Goal: Share content: Share content

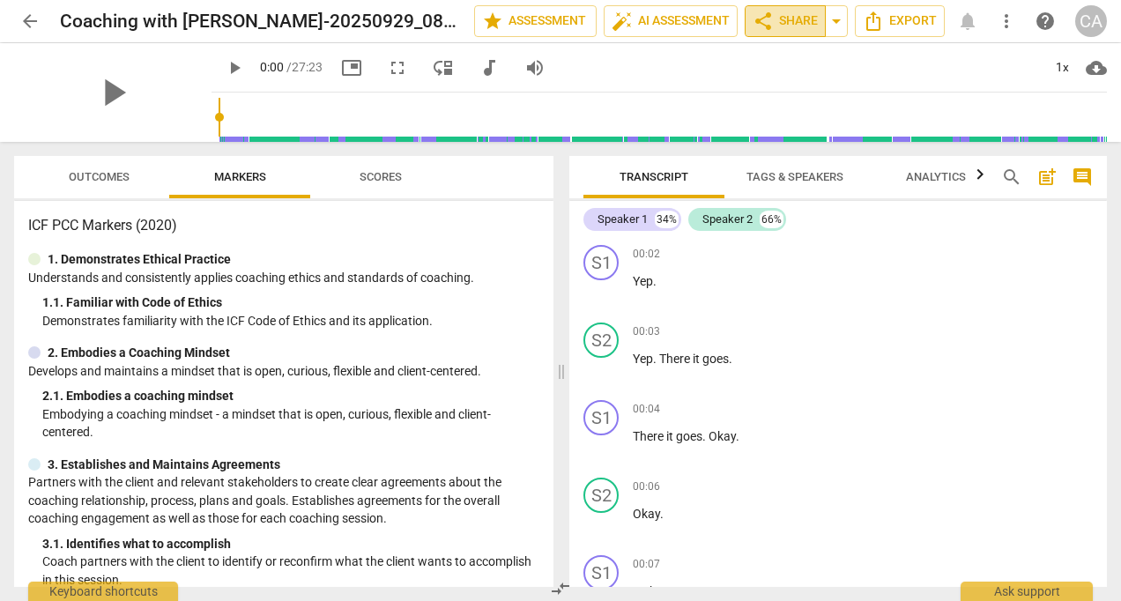
click at [795, 10] on button "share Share" at bounding box center [785, 21] width 81 height 32
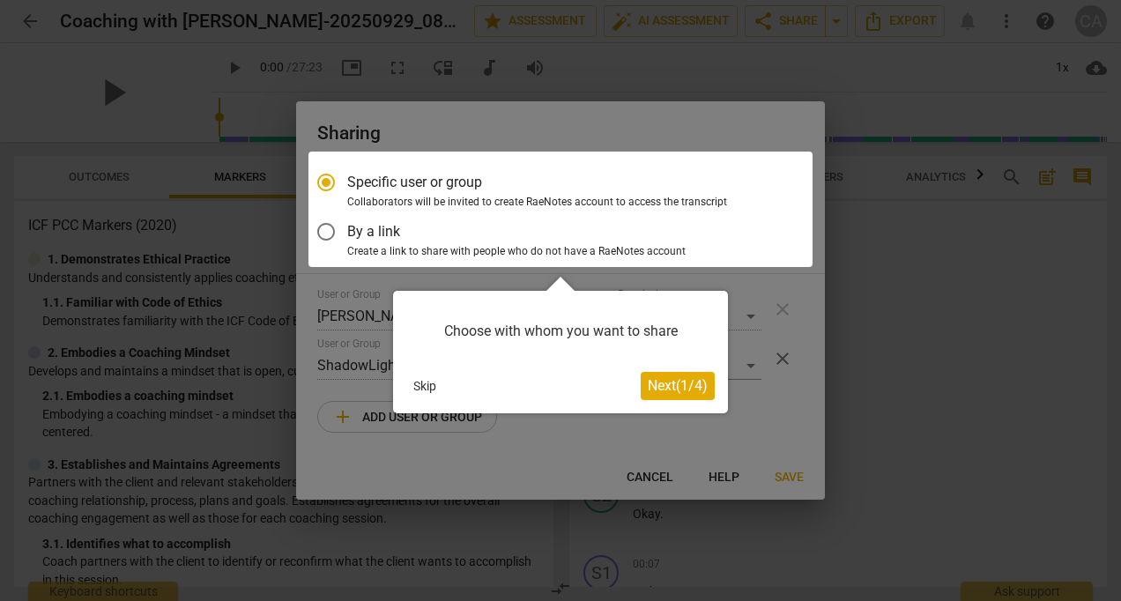
click at [666, 385] on span "Next ( 1 / 4 )" at bounding box center [678, 385] width 60 height 17
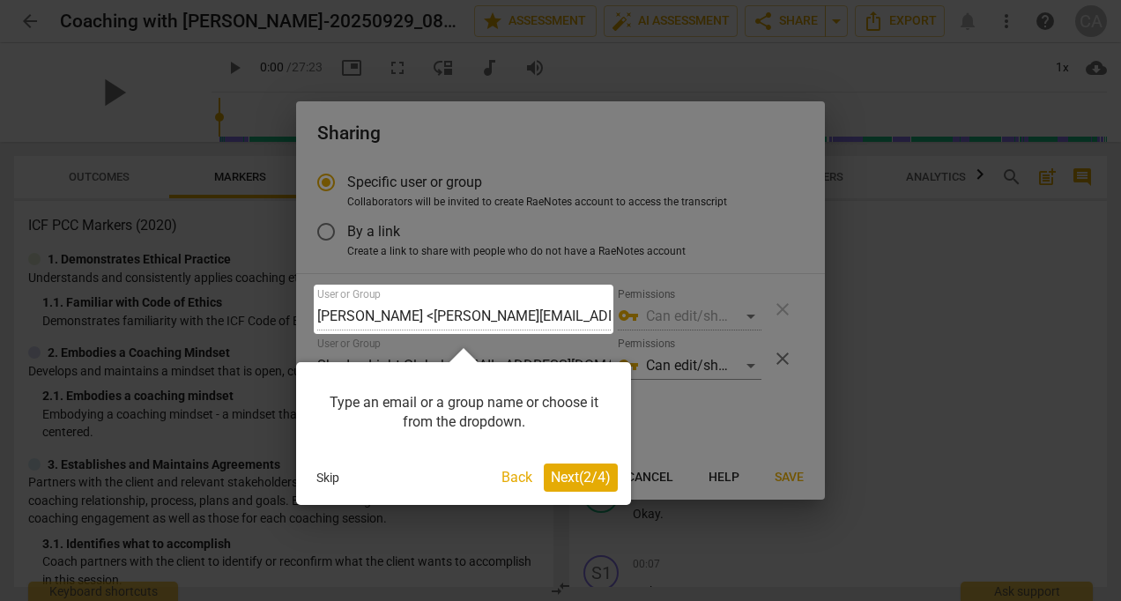
click at [716, 432] on div at bounding box center [560, 300] width 1121 height 601
click at [696, 414] on div at bounding box center [560, 300] width 1121 height 601
click at [714, 405] on div at bounding box center [560, 300] width 1121 height 601
click at [576, 471] on span "Next ( 2 / 4 )" at bounding box center [581, 477] width 60 height 17
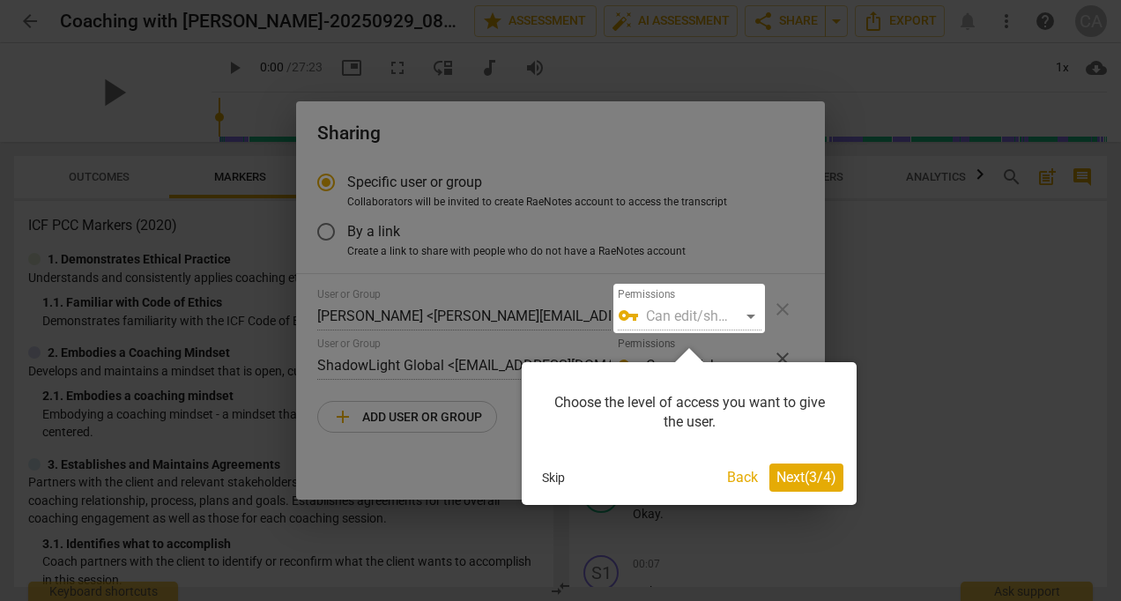
click at [788, 472] on span "Next ( 3 / 4 )" at bounding box center [807, 477] width 60 height 17
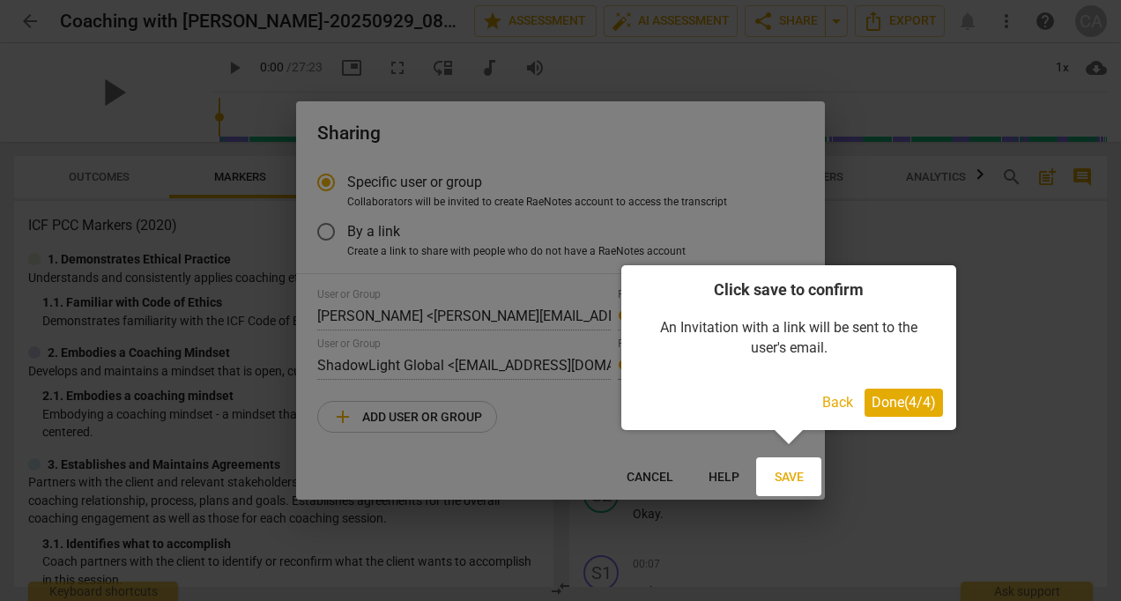
click at [903, 405] on span "Done ( 4 / 4 )" at bounding box center [904, 402] width 64 height 17
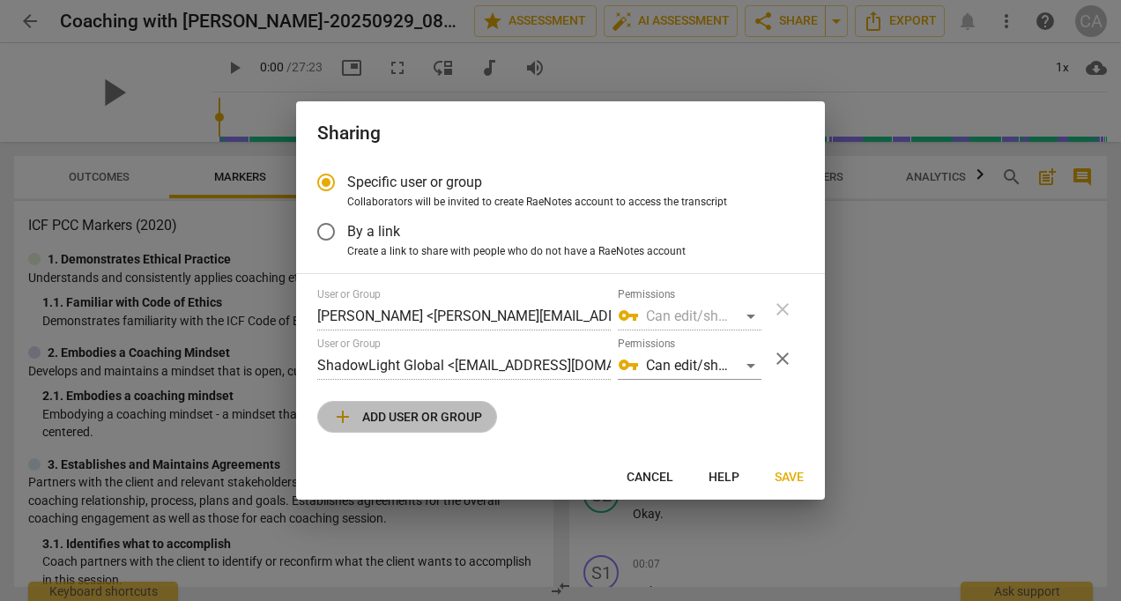
click at [412, 419] on span "add Add user or group" at bounding box center [407, 416] width 150 height 21
radio input "false"
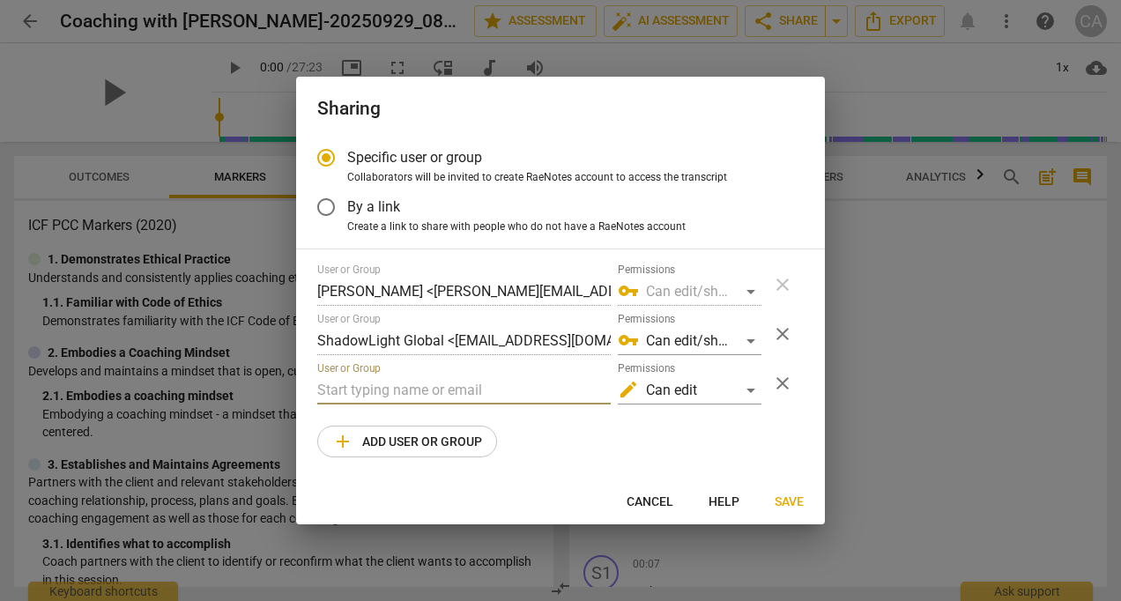
click at [405, 400] on input "text" at bounding box center [464, 390] width 294 height 28
type input "cecile.andreas@shadowlightglobal.com"
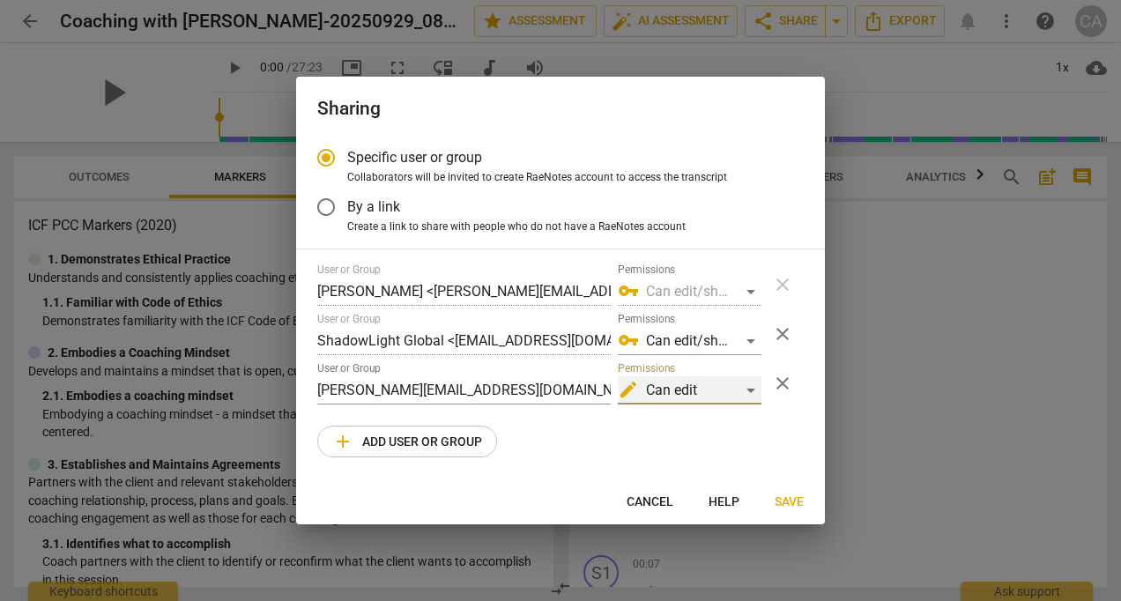
click at [754, 390] on div "edit Can edit" at bounding box center [690, 390] width 144 height 28
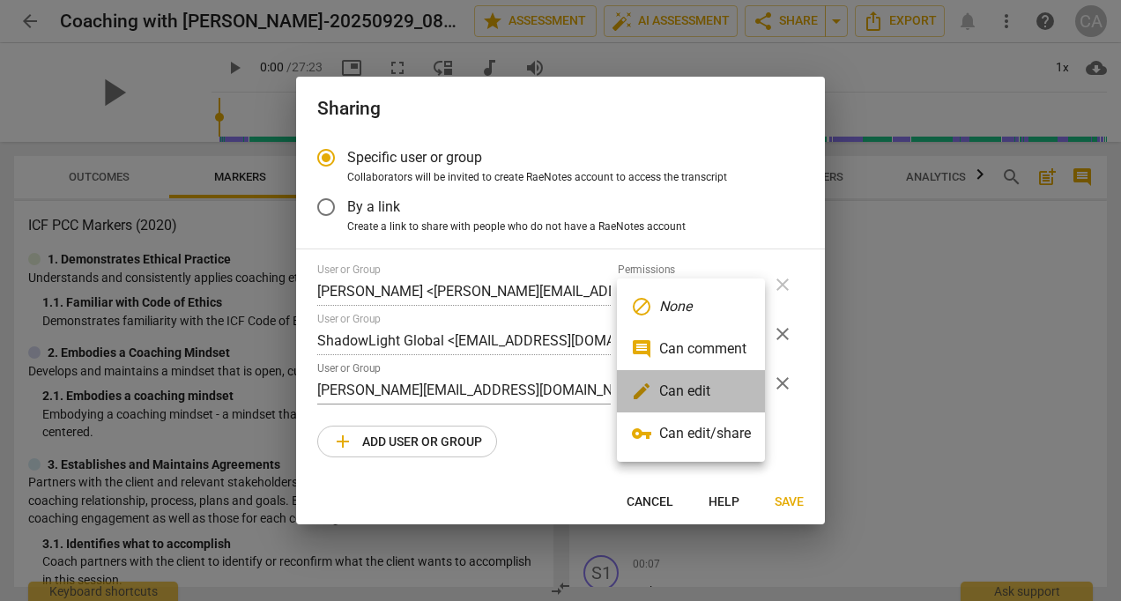
click at [712, 383] on li "edit Can edit" at bounding box center [691, 391] width 148 height 42
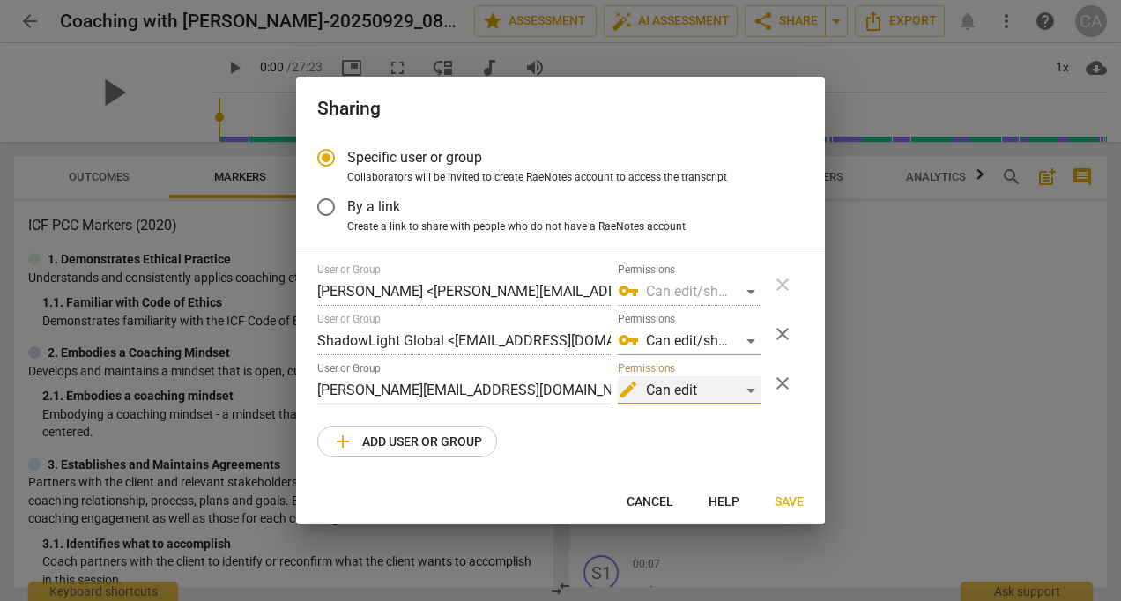
click at [743, 390] on div "edit Can edit" at bounding box center [690, 390] width 144 height 28
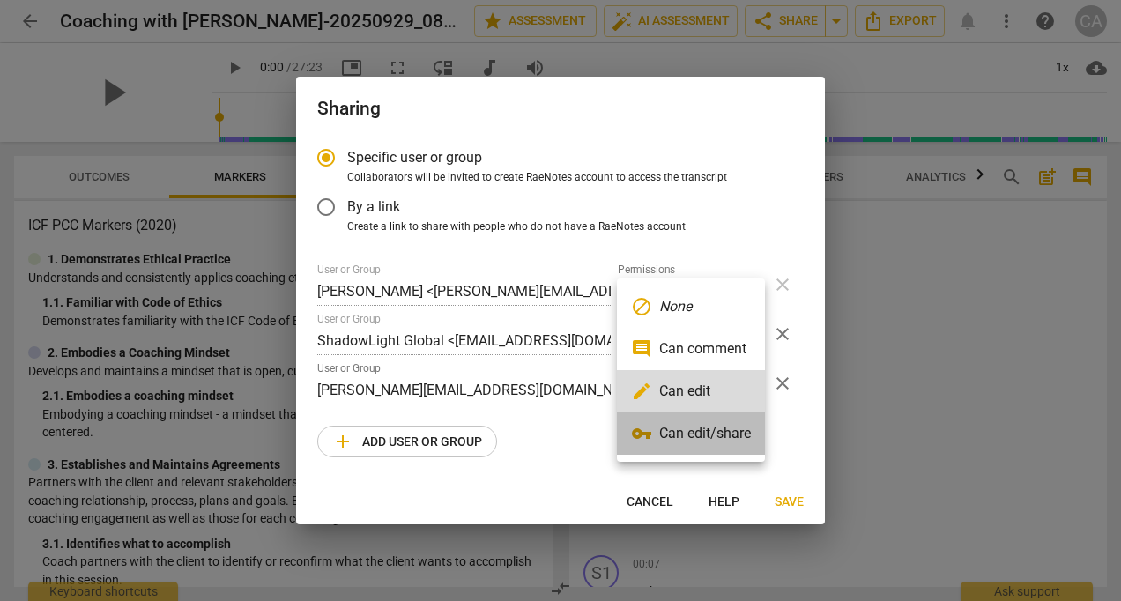
click at [717, 435] on li "vpn_key Can edit/share" at bounding box center [691, 434] width 148 height 42
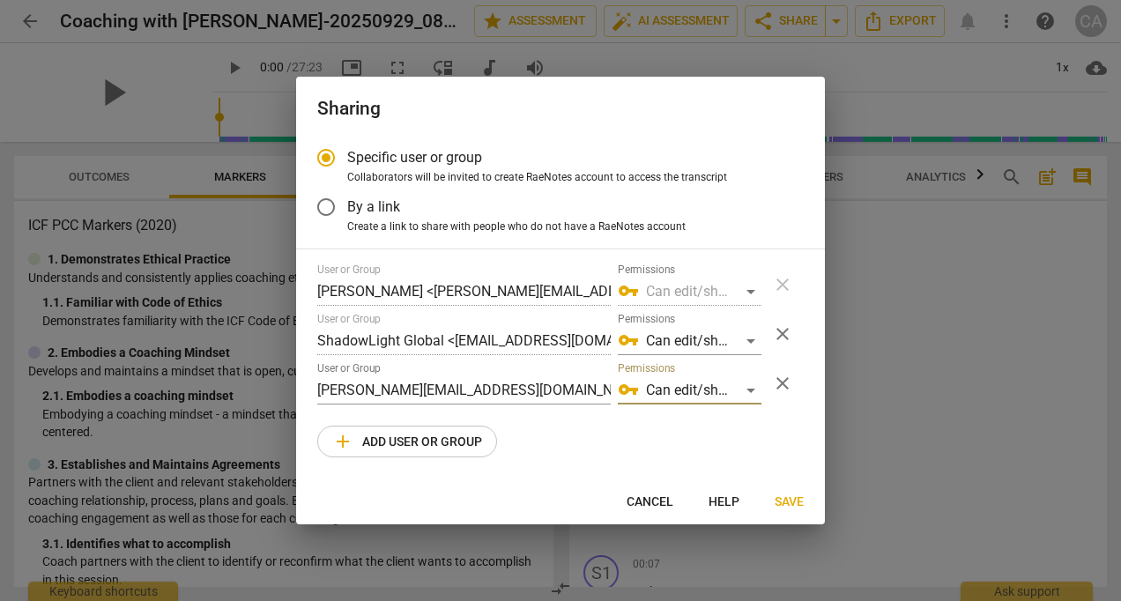
click at [797, 501] on span "Save" at bounding box center [789, 503] width 29 height 18
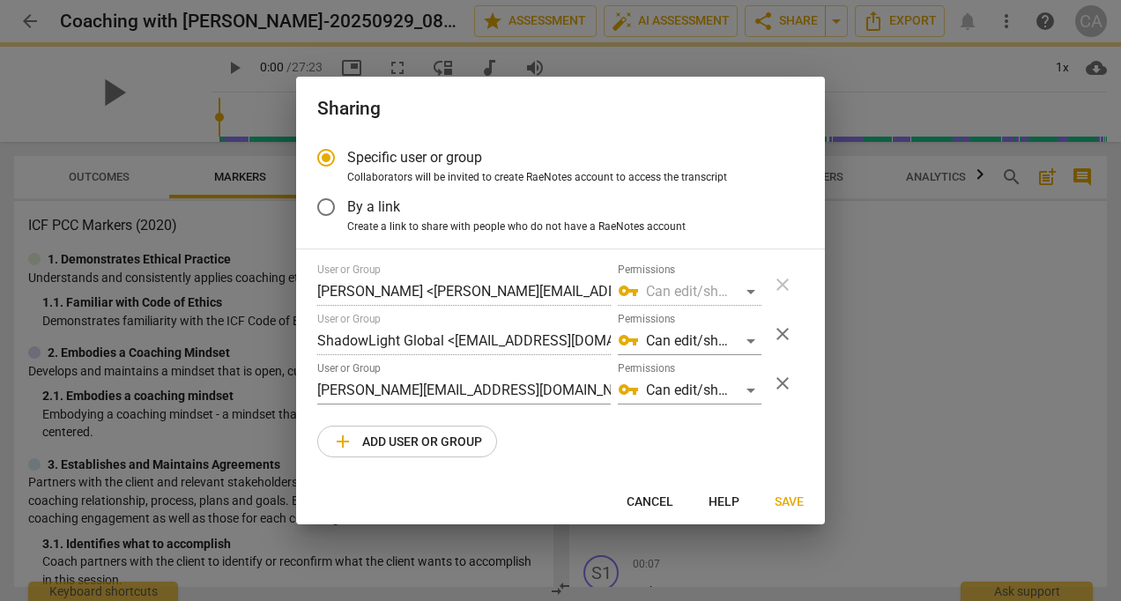
radio input "false"
type input "[PERSON_NAME] <[PERSON_NAME][EMAIL_ADDRESS][DOMAIN_NAME]>"
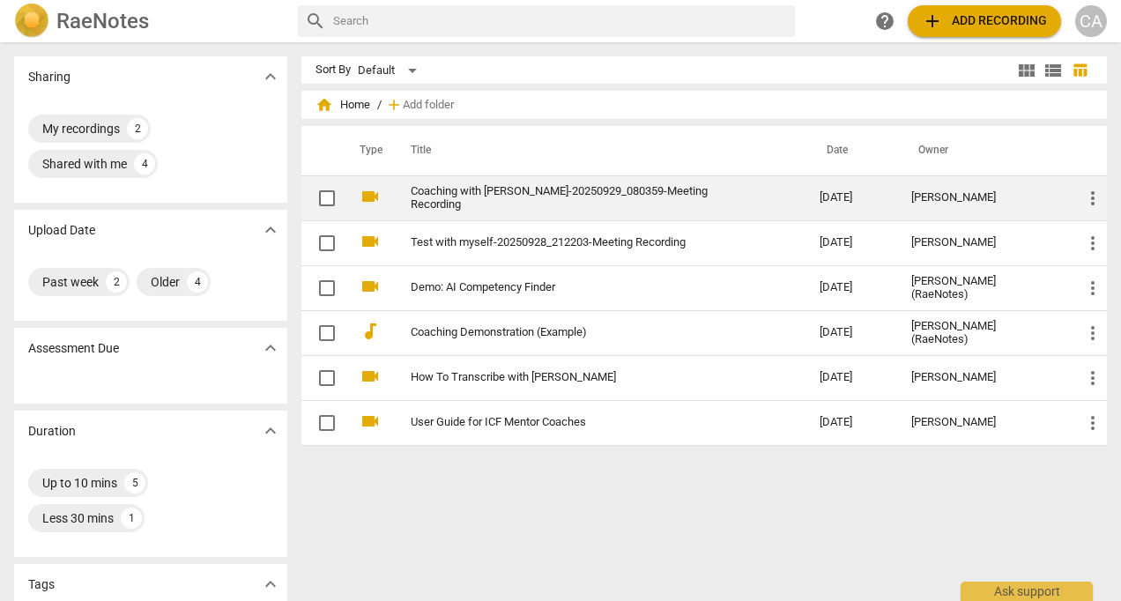
click at [1085, 194] on span "more_vert" at bounding box center [1092, 198] width 21 height 21
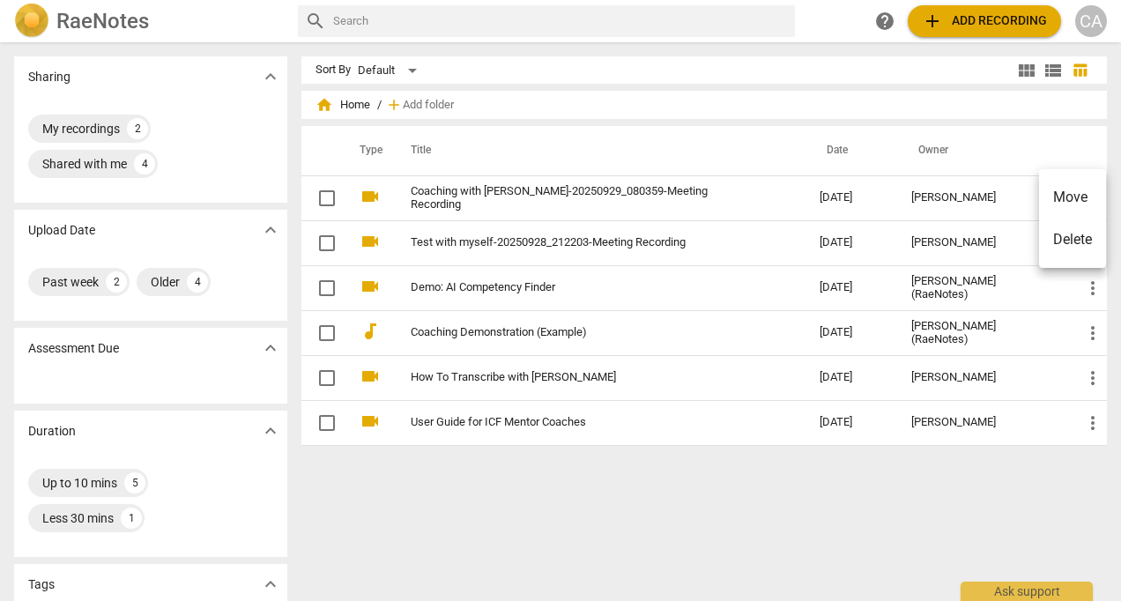
click at [759, 189] on div at bounding box center [560, 300] width 1121 height 601
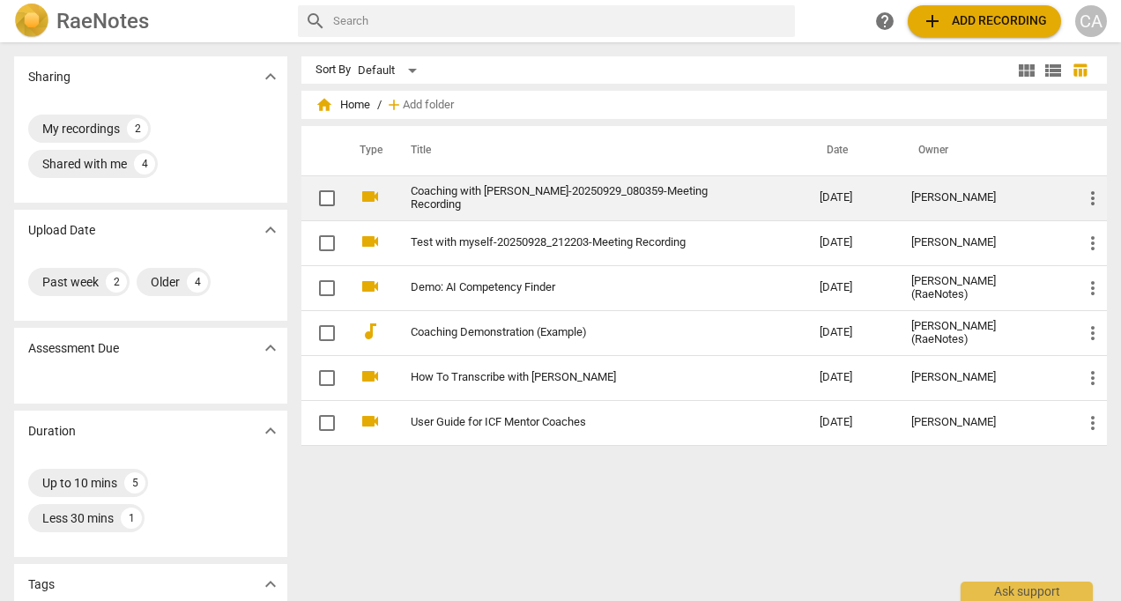
click at [432, 197] on link "Coaching with [PERSON_NAME]-20250929_080359-Meeting Recording" at bounding box center [584, 198] width 346 height 26
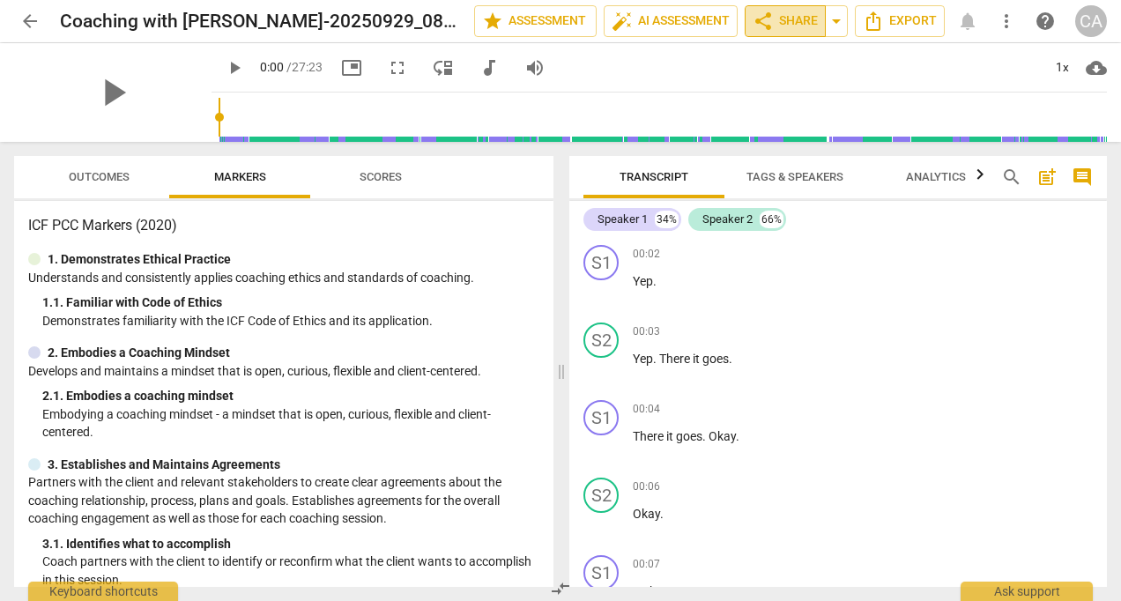
click at [792, 12] on span "share Share" at bounding box center [785, 21] width 65 height 21
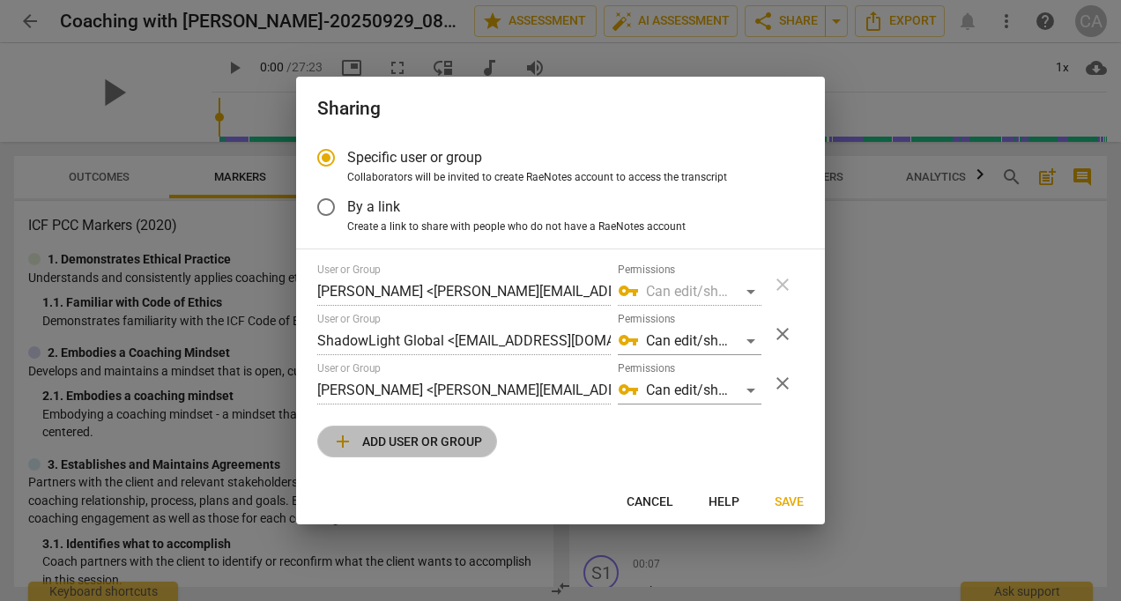
click at [448, 436] on span "add Add user or group" at bounding box center [407, 441] width 150 height 21
radio input "false"
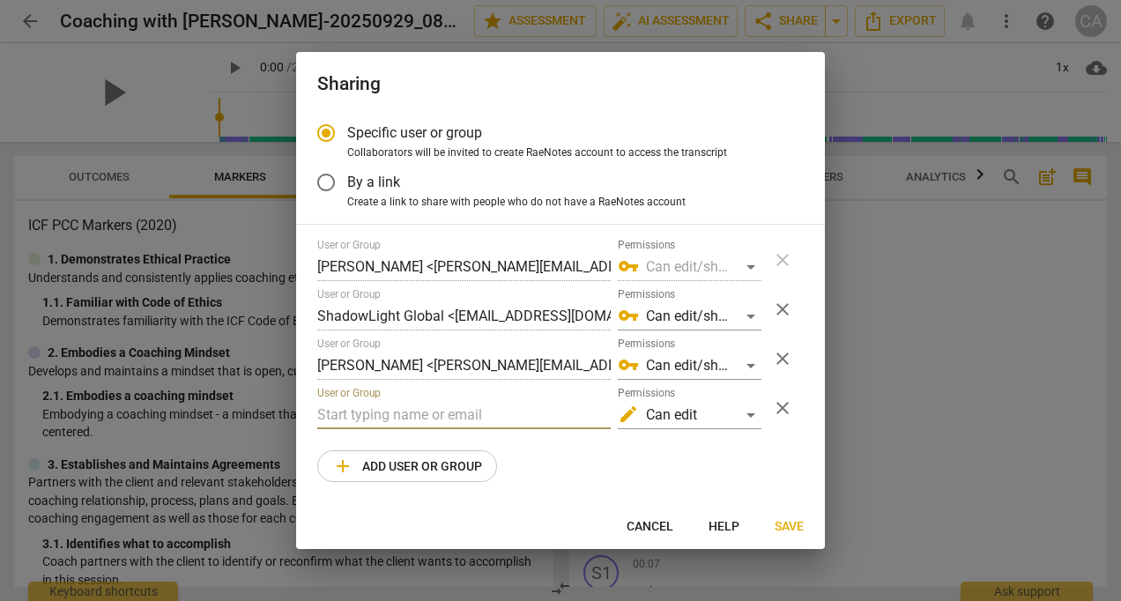
click at [439, 421] on input "text" at bounding box center [464, 415] width 294 height 28
type input "[PERSON_NAME][EMAIL_ADDRESS][DOMAIN_NAME]"
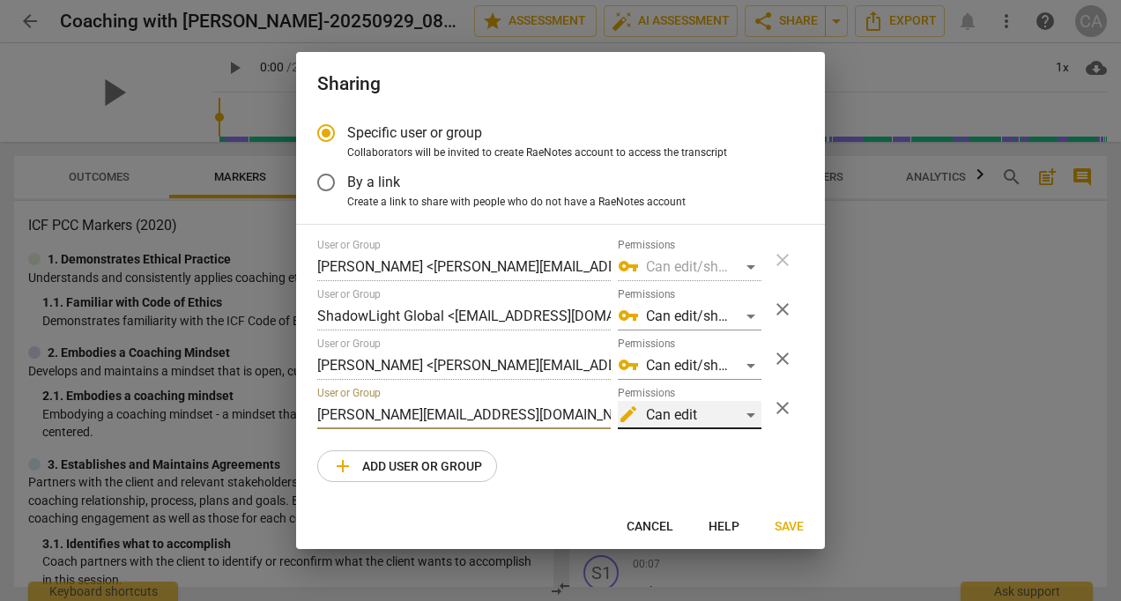
click at [756, 416] on div "edit Can edit" at bounding box center [690, 415] width 144 height 28
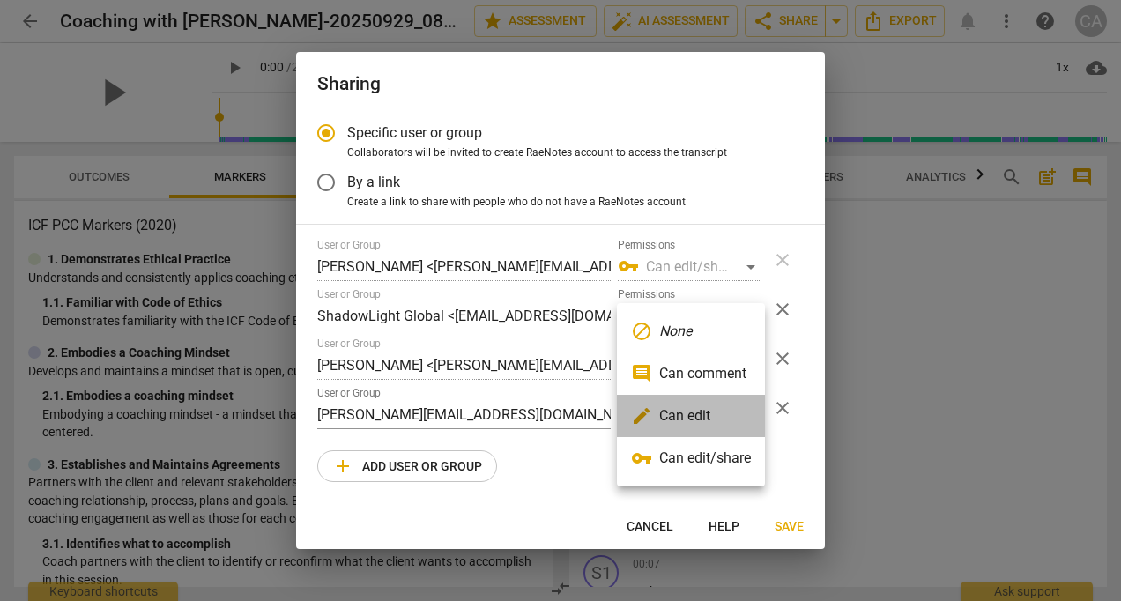
click at [734, 410] on li "edit Can edit" at bounding box center [691, 416] width 148 height 42
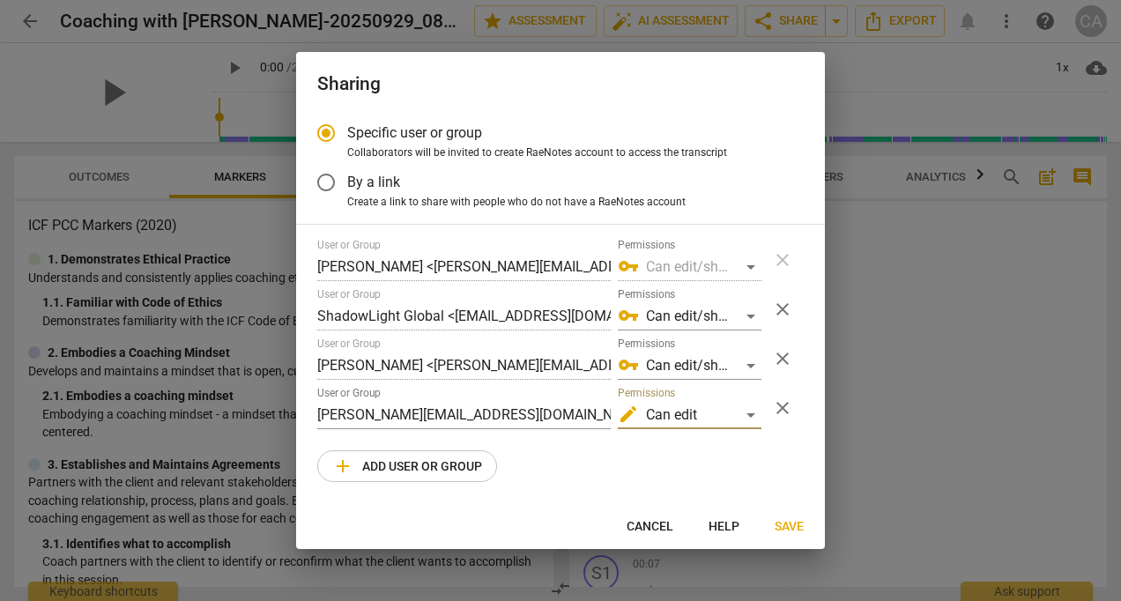
click at [794, 528] on span "Save" at bounding box center [789, 527] width 29 height 18
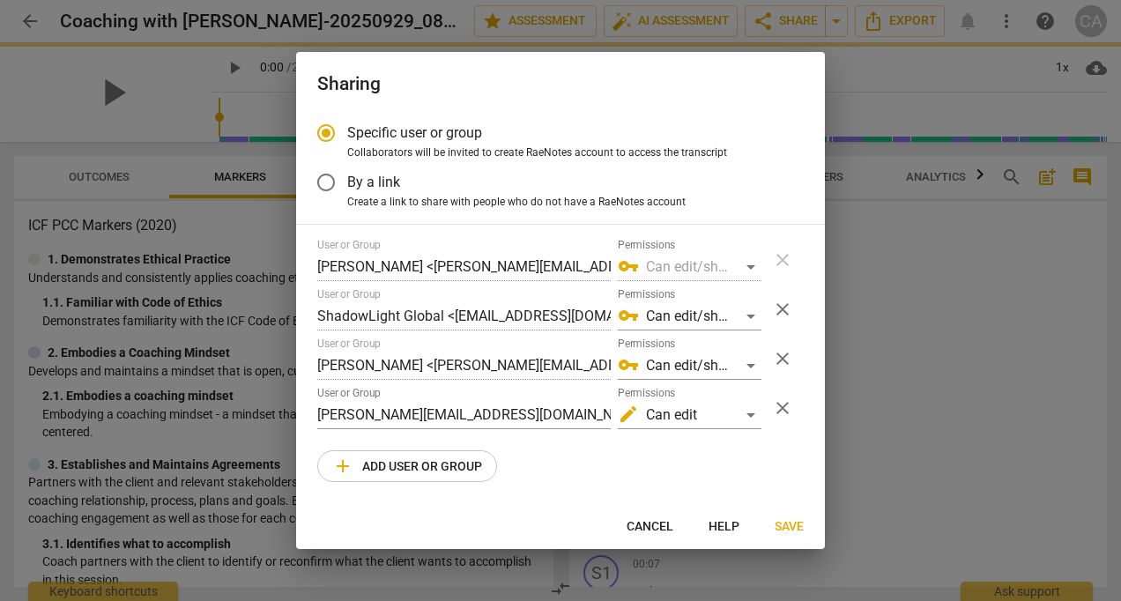
radio input "false"
type input "[PERSON_NAME] <[PERSON_NAME][EMAIL_ADDRESS][DOMAIN_NAME]>"
